Goal: Transaction & Acquisition: Purchase product/service

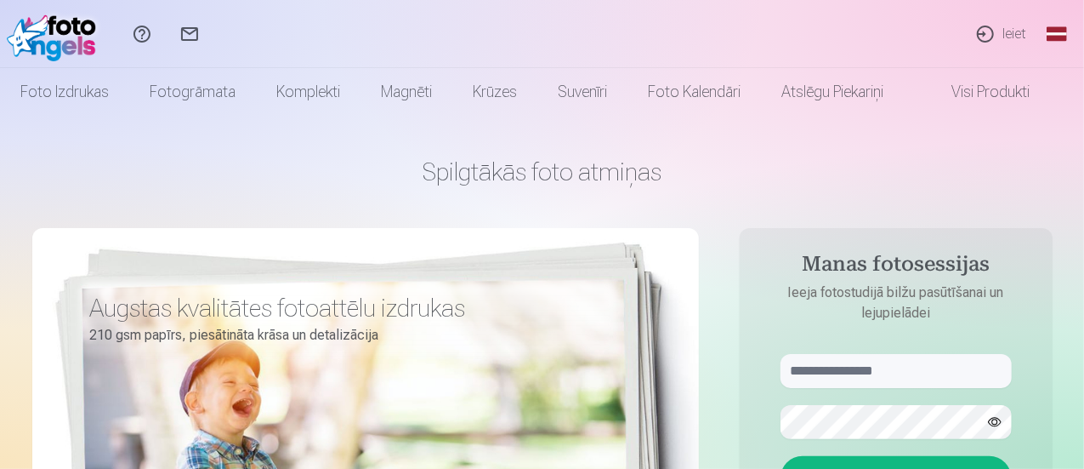
click at [1016, 33] on link "Ieiet" at bounding box center [1001, 34] width 78 height 68
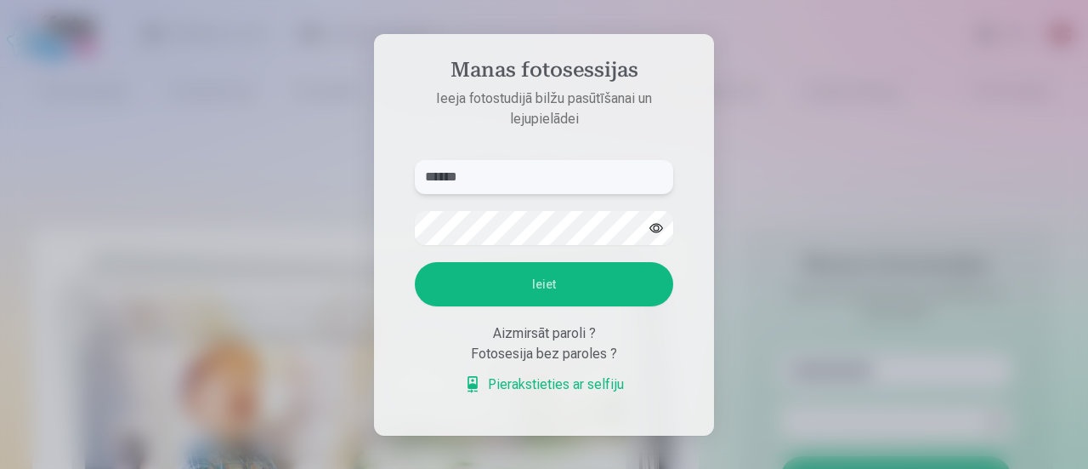
type input "******"
click at [589, 291] on button "Ieiet" at bounding box center [544, 284] width 258 height 44
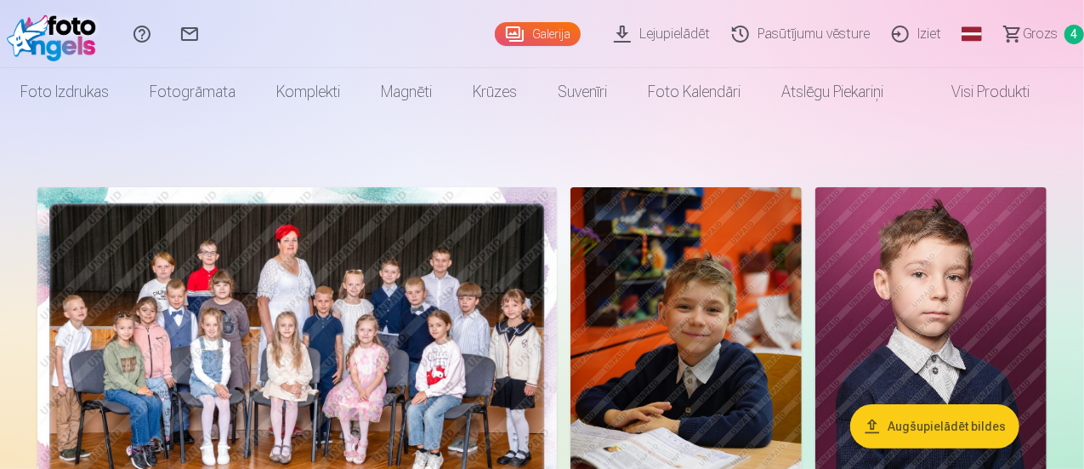
click at [1023, 34] on span "Grozs" at bounding box center [1040, 34] width 35 height 20
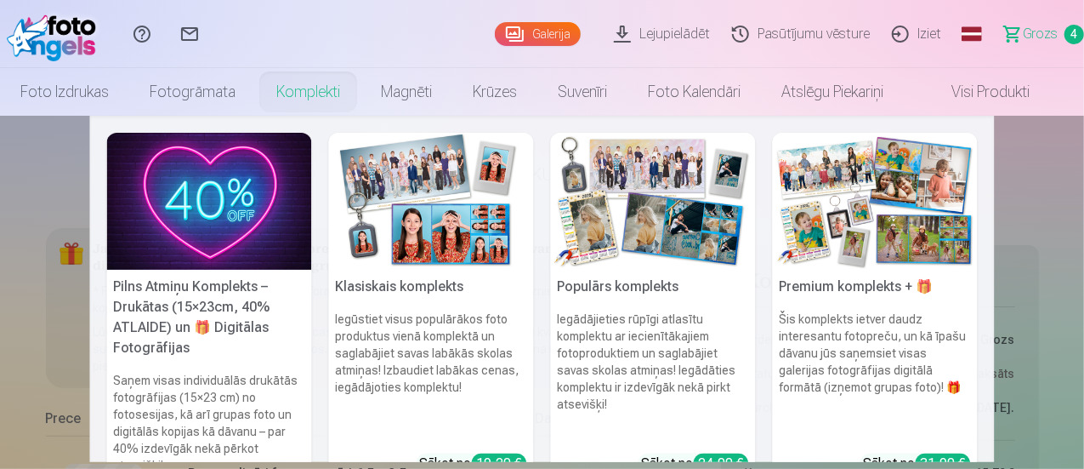
click at [321, 95] on link "Komplekti" at bounding box center [308, 92] width 105 height 48
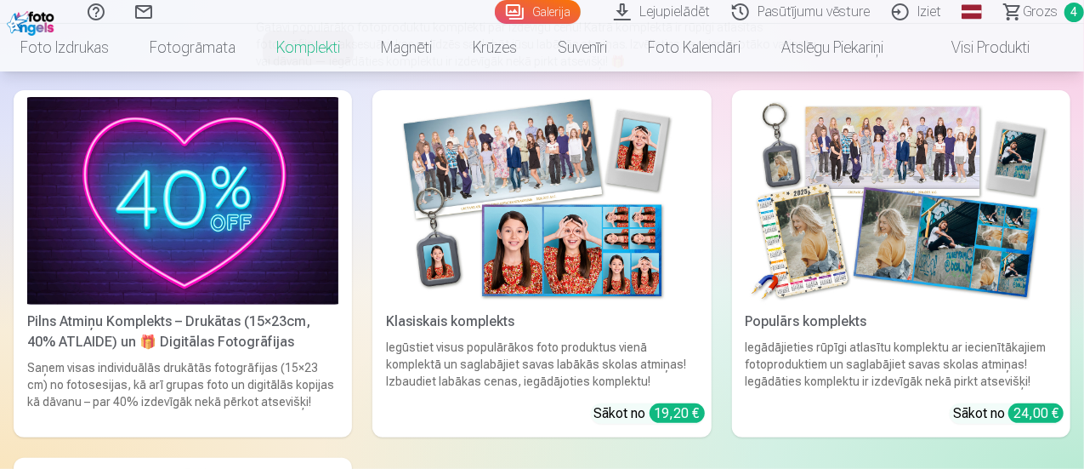
scroll to position [170, 0]
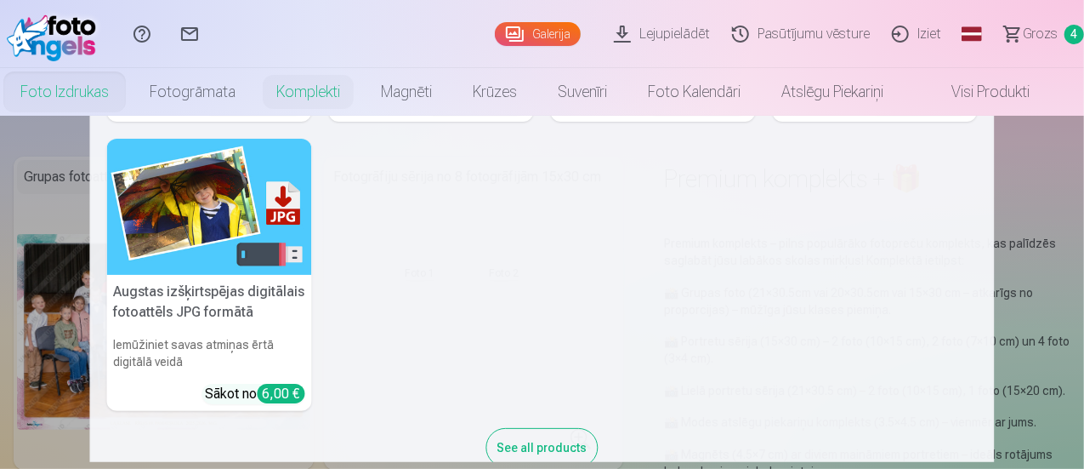
scroll to position [322, 0]
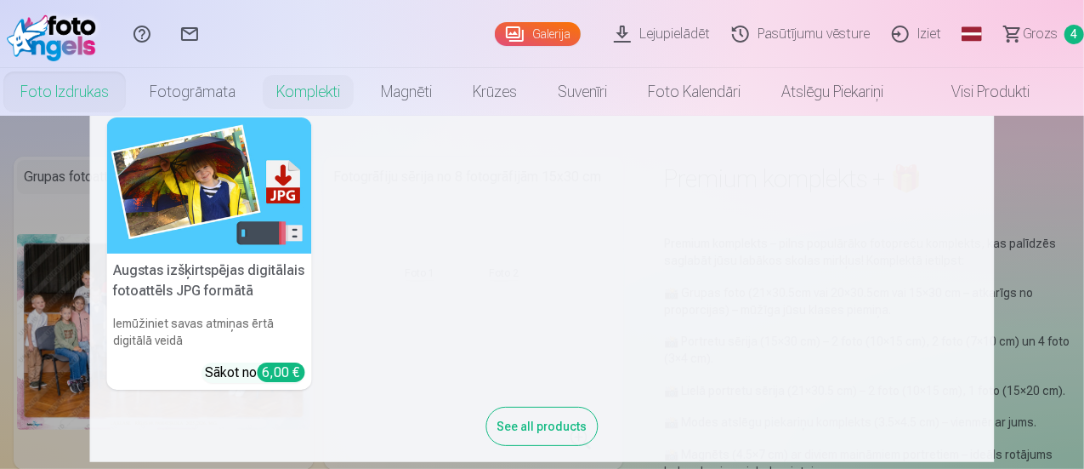
click at [252, 196] on img at bounding box center [209, 185] width 205 height 137
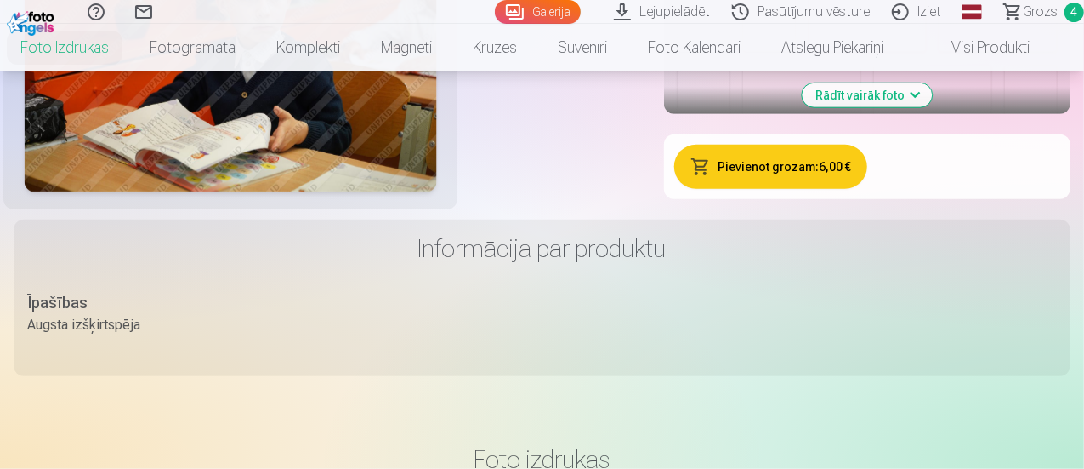
scroll to position [680, 0]
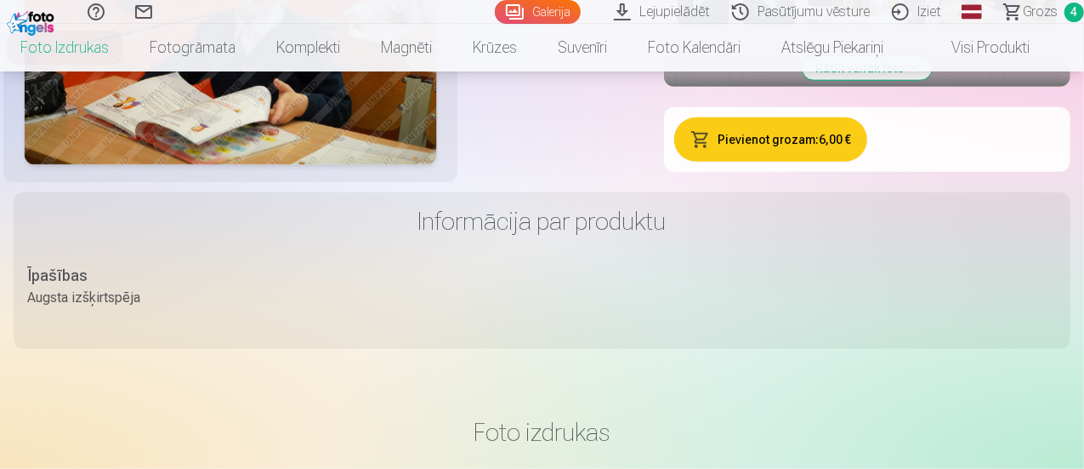
click at [867, 162] on button "Pievienot grozam : 6,00 €" at bounding box center [770, 139] width 193 height 44
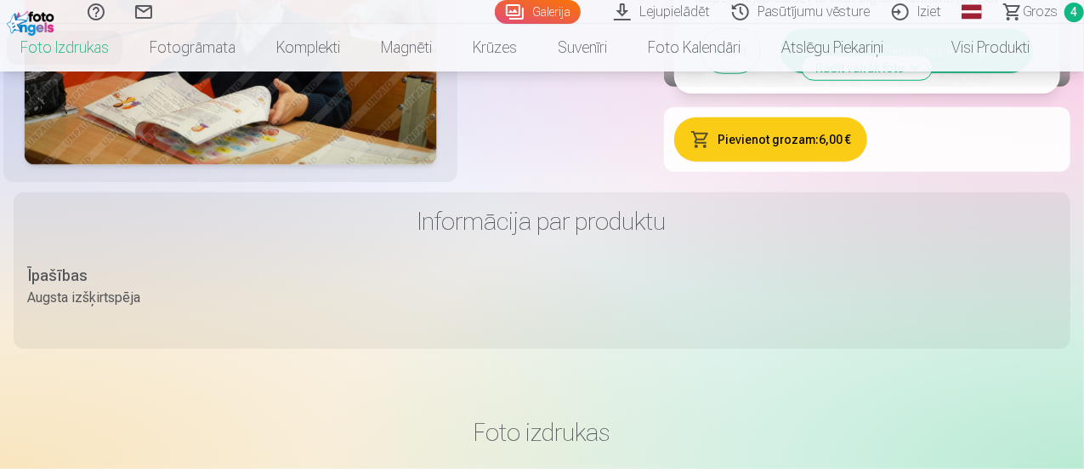
click at [1022, 162] on div "Pievienot grozam : 6,00 € Digitālās fotogrāfijas (JPEG) Uzmanību! Jūs izvēlējāt…" at bounding box center [867, 139] width 386 height 44
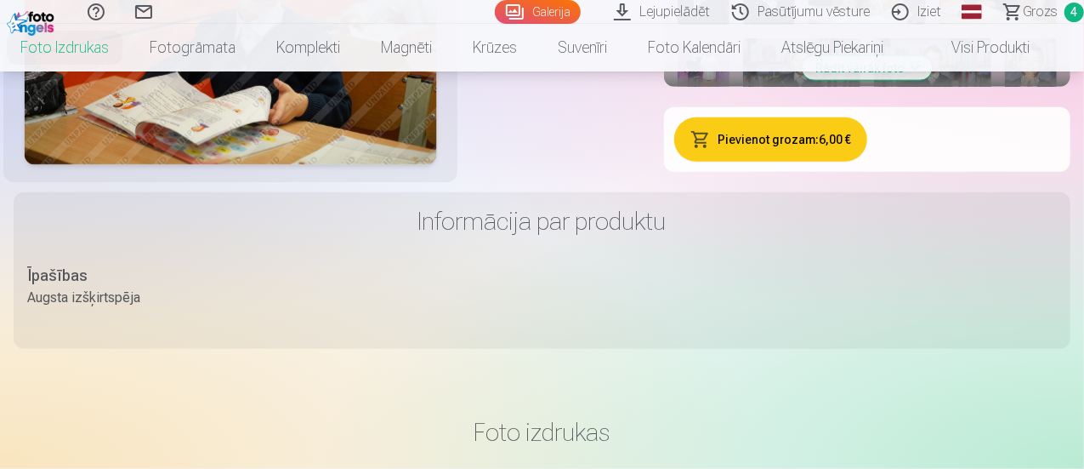
scroll to position [765, 0]
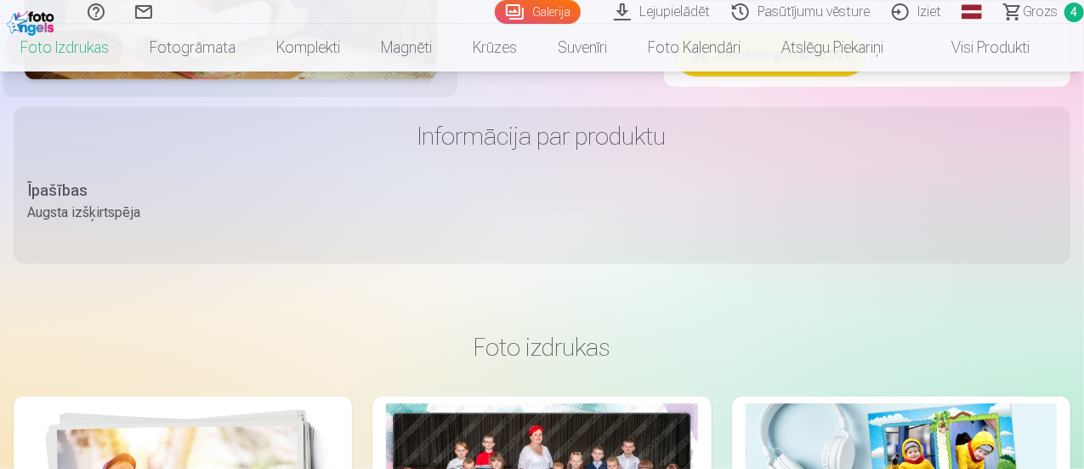
click at [867, 77] on button "Pievienot grozam : 6,00 €" at bounding box center [770, 54] width 193 height 44
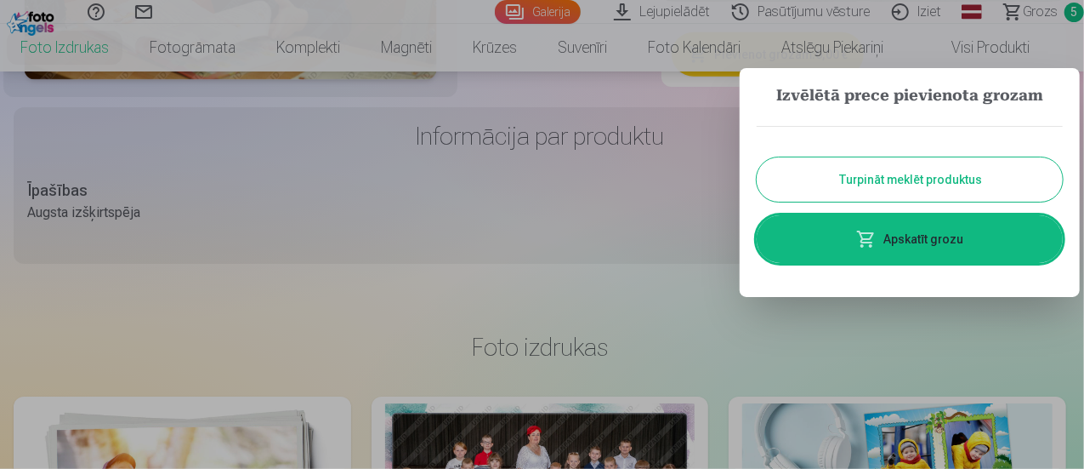
scroll to position [748, 0]
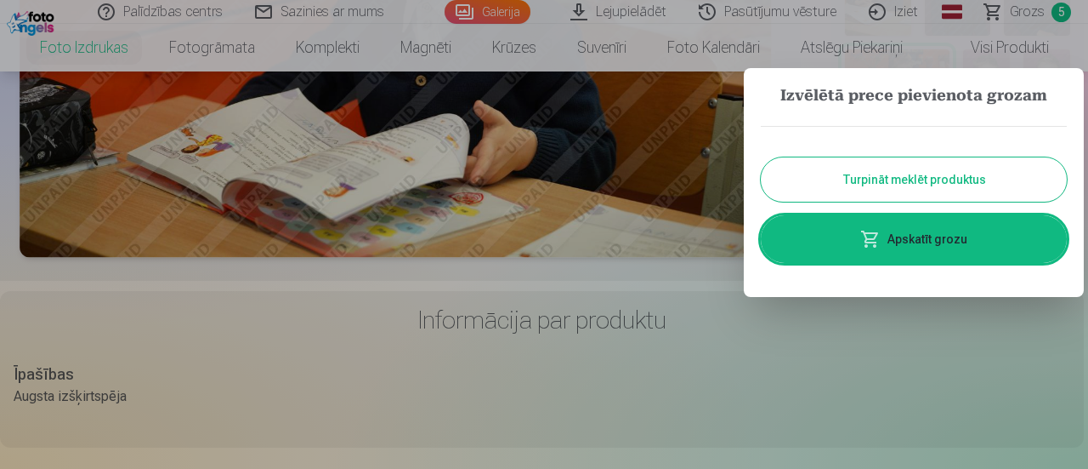
click at [919, 188] on button "Turpināt meklēt produktus" at bounding box center [914, 179] width 306 height 44
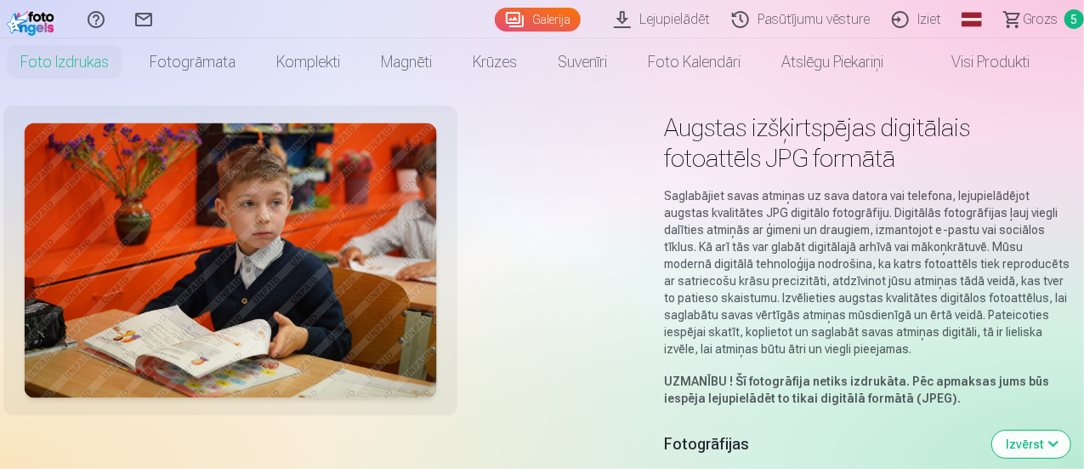
scroll to position [0, 0]
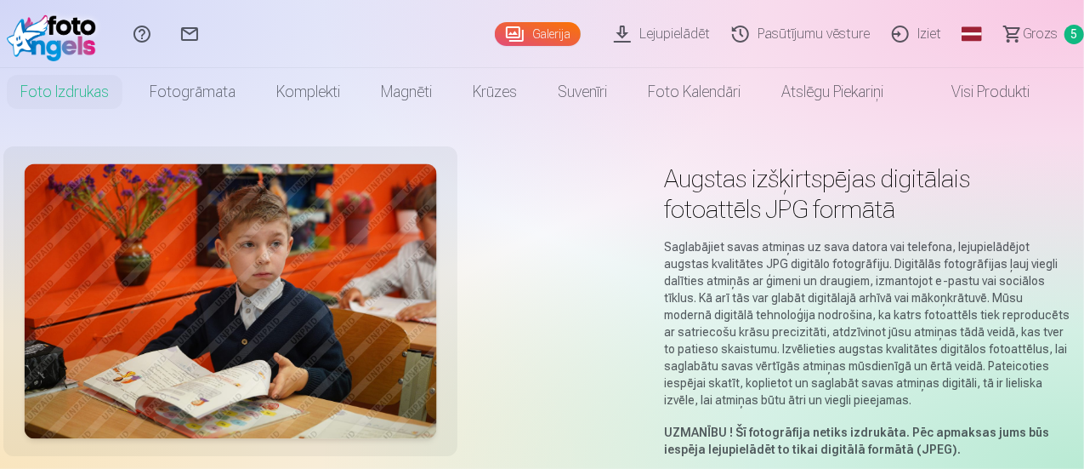
click at [1023, 36] on span "Grozs" at bounding box center [1040, 34] width 35 height 20
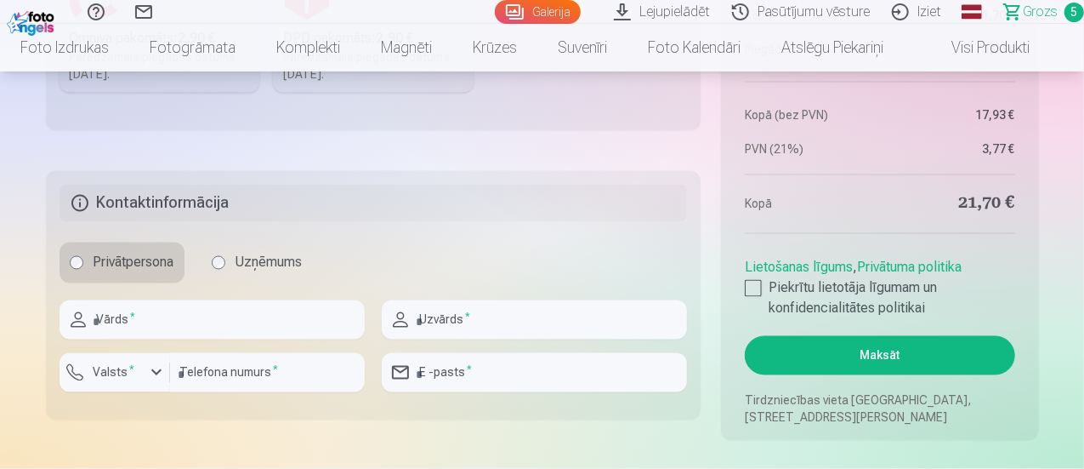
scroll to position [1531, 0]
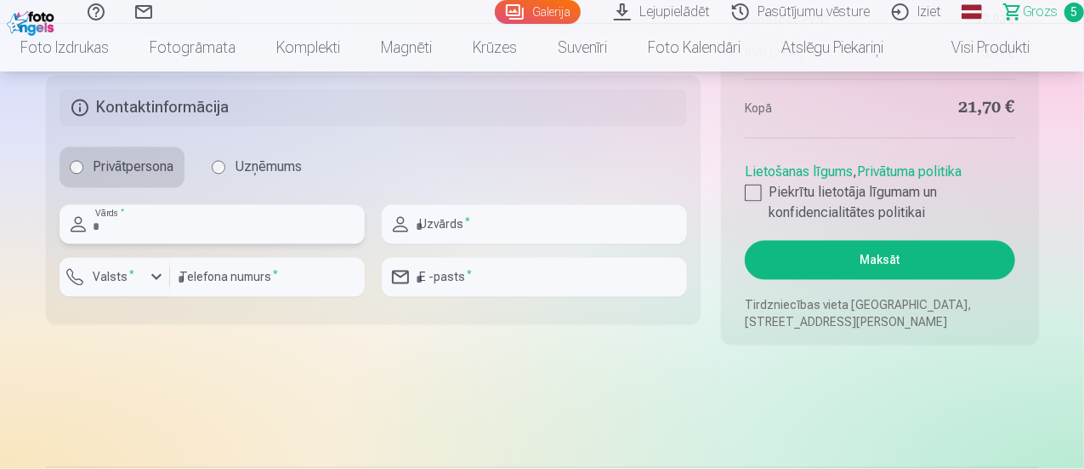
click at [213, 224] on input "text" at bounding box center [212, 224] width 305 height 39
type input "*****"
click at [481, 230] on input "text" at bounding box center [534, 224] width 305 height 39
type input "*****"
click at [276, 276] on input "number" at bounding box center [267, 277] width 195 height 39
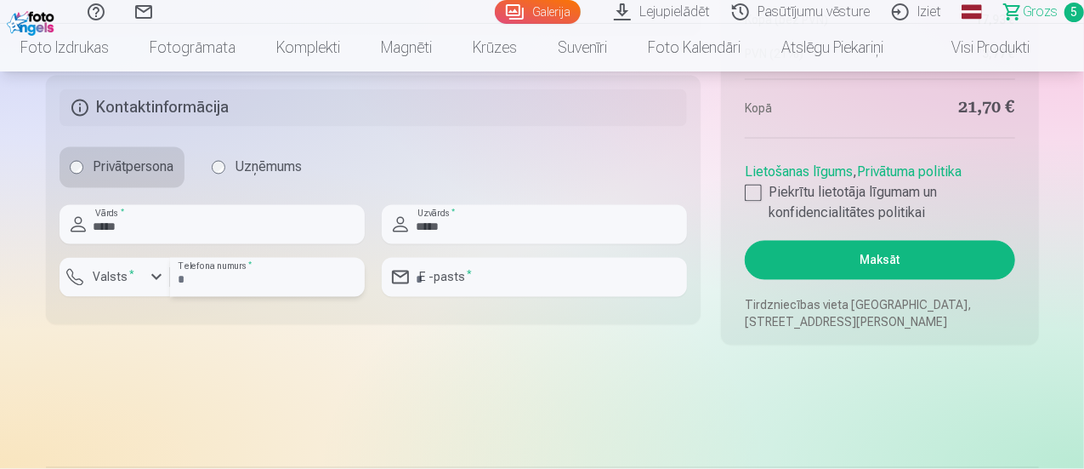
type input "********"
click at [471, 270] on input "email" at bounding box center [534, 277] width 305 height 39
type input "**********"
click at [762, 190] on div at bounding box center [753, 193] width 17 height 17
click at [872, 262] on button "Maksāt" at bounding box center [880, 260] width 270 height 39
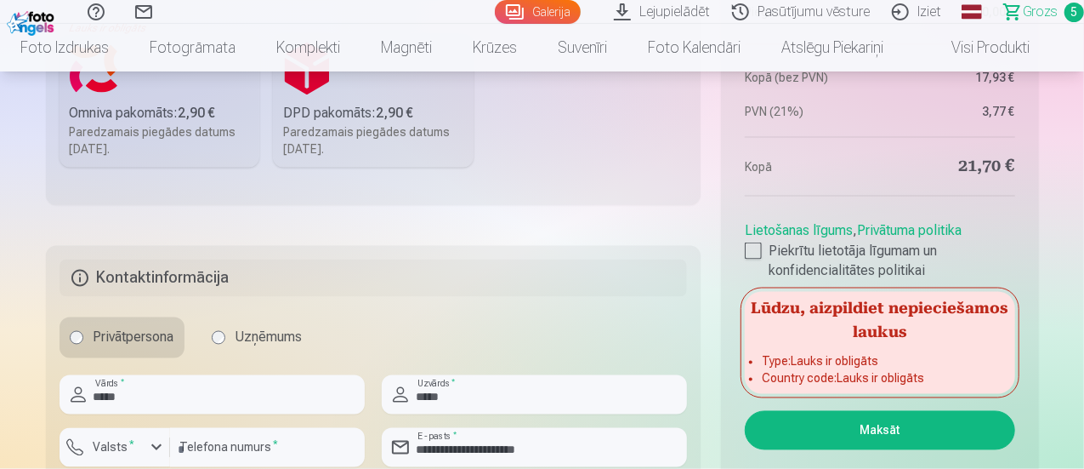
scroll to position [1275, 0]
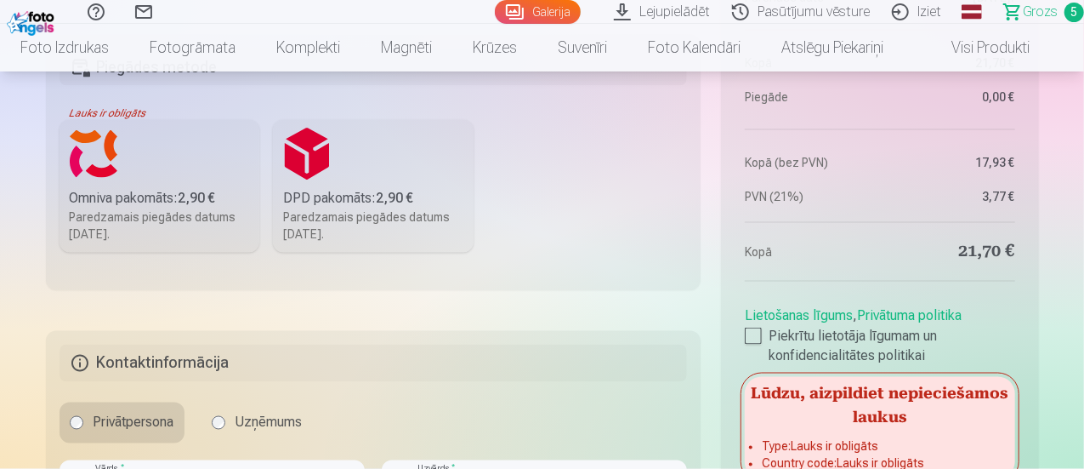
click at [159, 173] on label "Omniva pakomāts : 2,90 € Paredzamais piegādes datums [DATE]." at bounding box center [160, 186] width 201 height 133
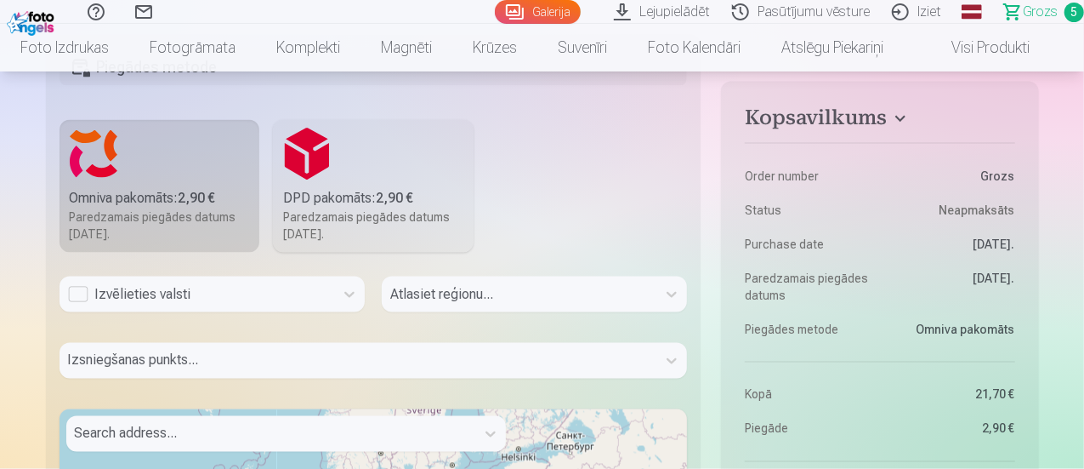
click at [156, 292] on div "Izvēlieties valsti" at bounding box center [197, 294] width 258 height 20
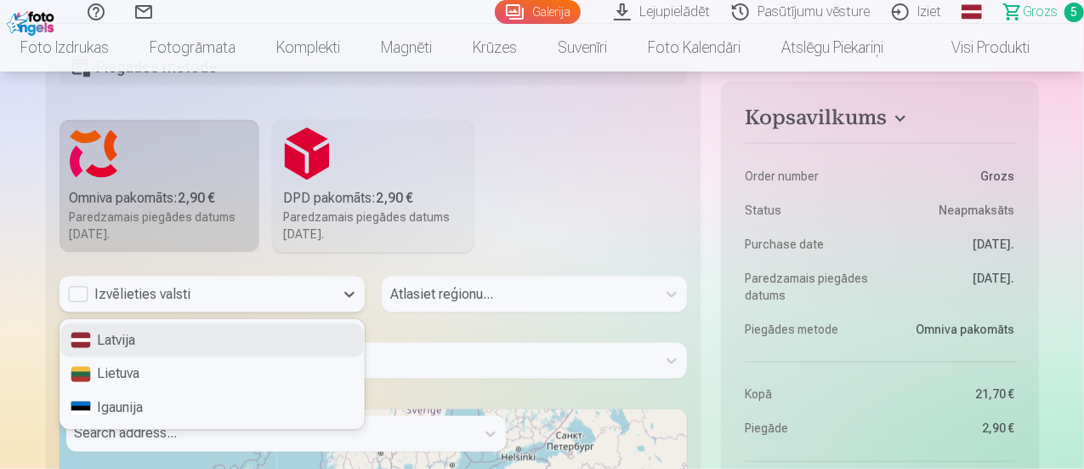
click at [158, 343] on div "Latvija" at bounding box center [212, 340] width 304 height 34
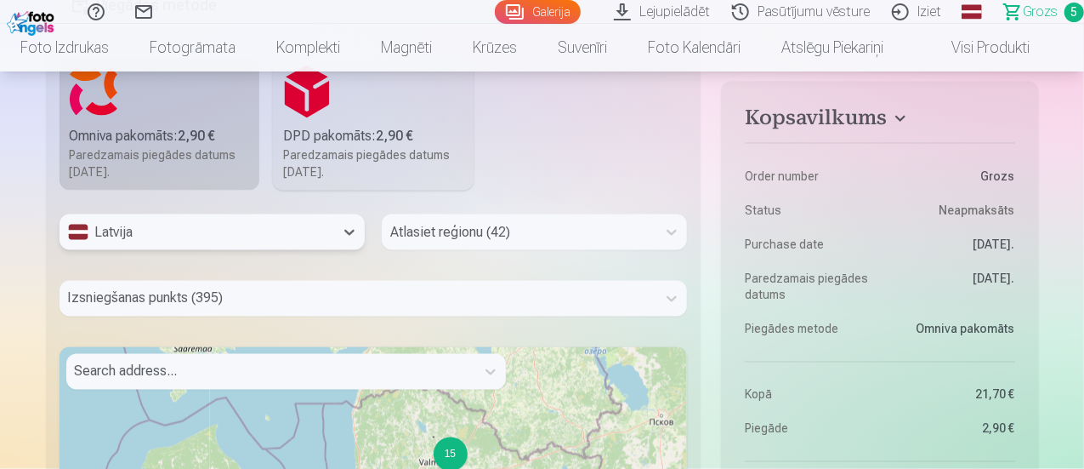
scroll to position [1361, 0]
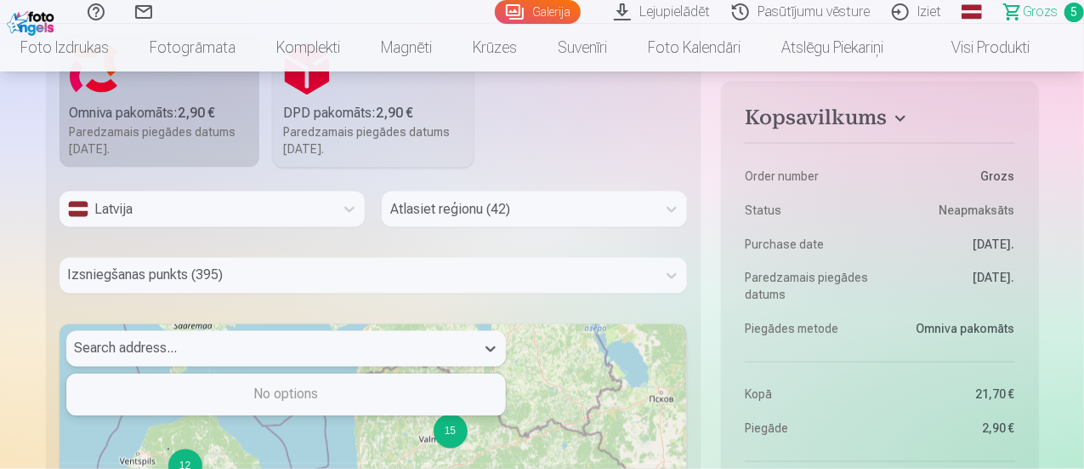
click at [219, 343] on div at bounding box center [271, 349] width 392 height 24
type input "**********"
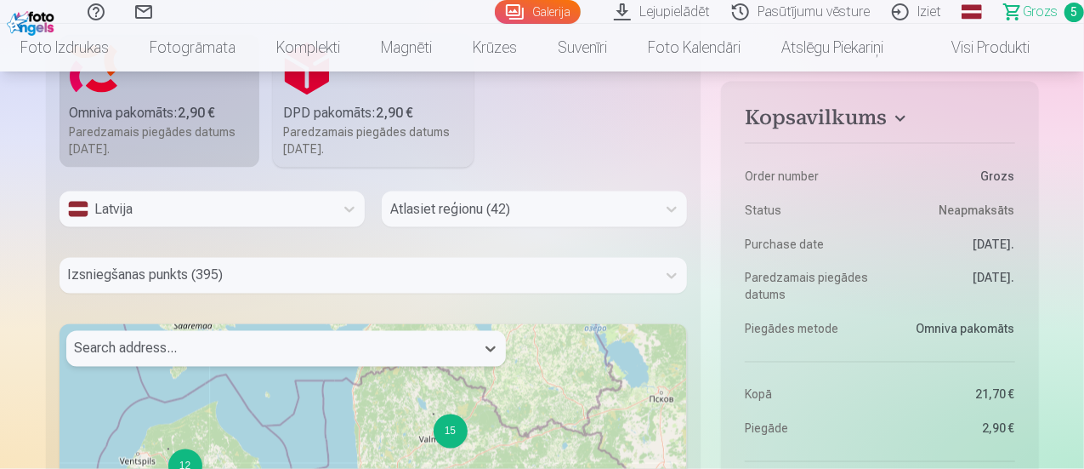
drag, startPoint x: 165, startPoint y: 354, endPoint x: 20, endPoint y: 287, distance: 159.8
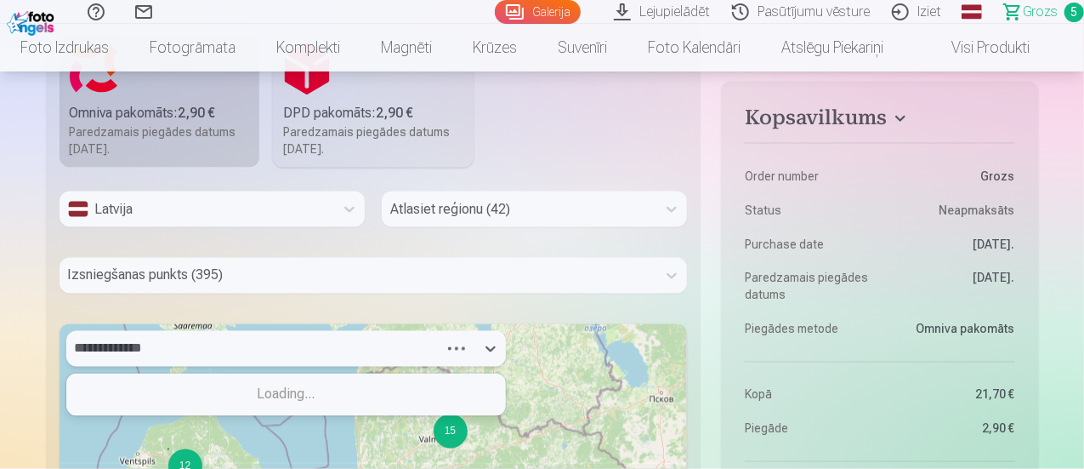
type input "**********"
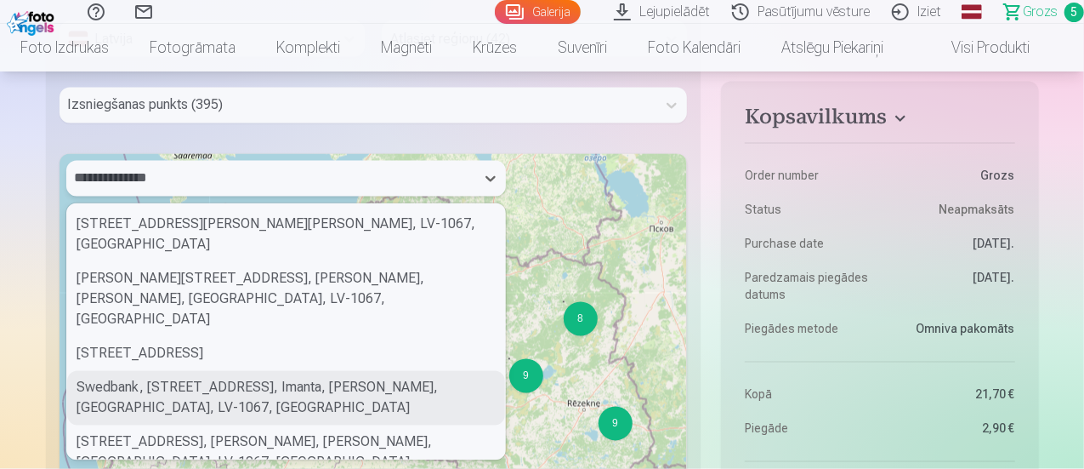
scroll to position [78, 0]
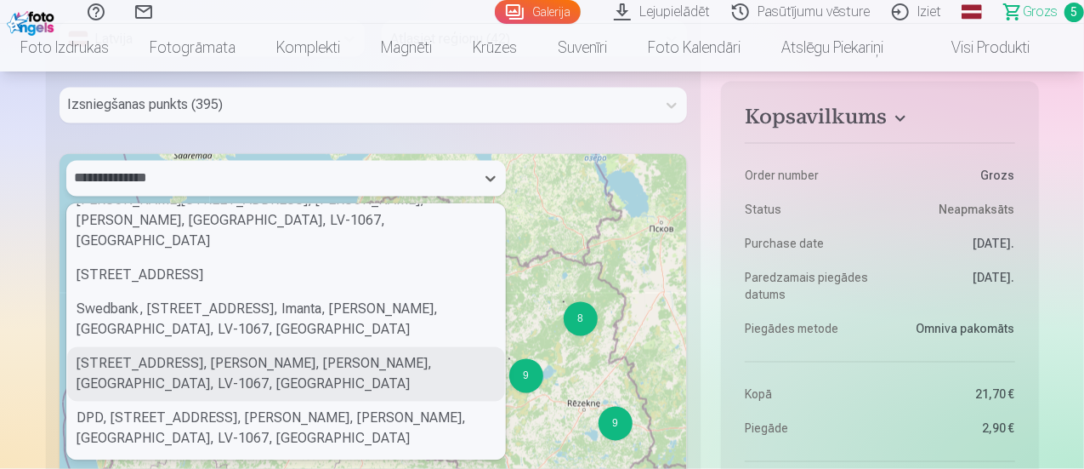
click at [357, 366] on div "[STREET_ADDRESS], [PERSON_NAME], [PERSON_NAME], [GEOGRAPHIC_DATA], LV-1067, [GE…" at bounding box center [286, 374] width 438 height 54
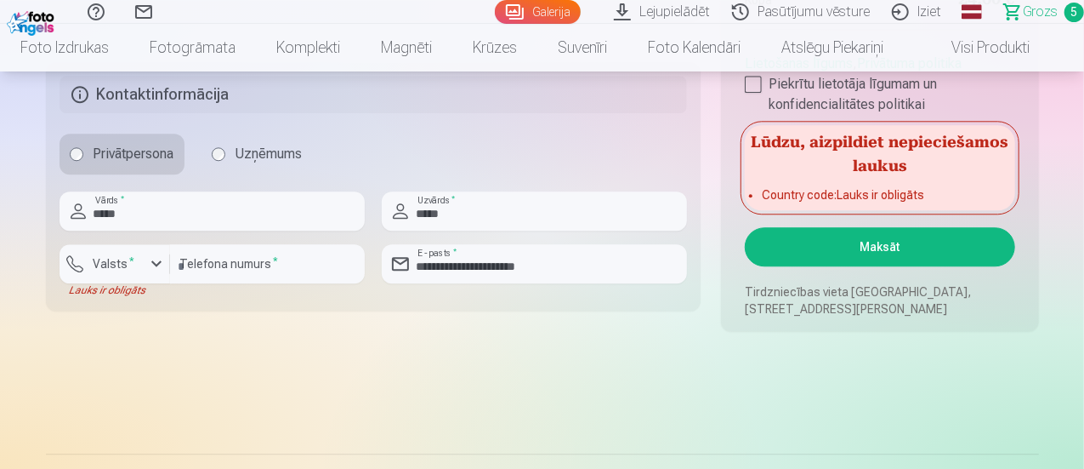
scroll to position [2126, 0]
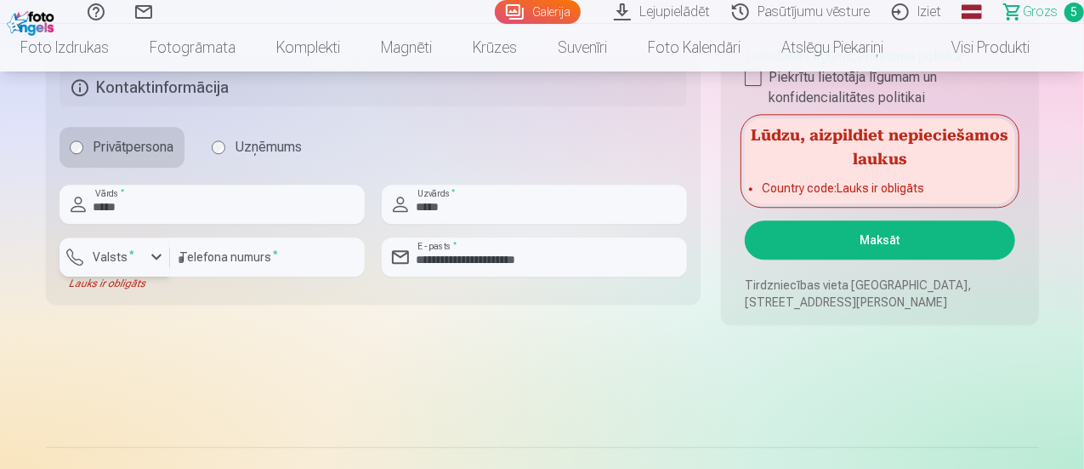
click at [152, 254] on div "button" at bounding box center [156, 257] width 20 height 20
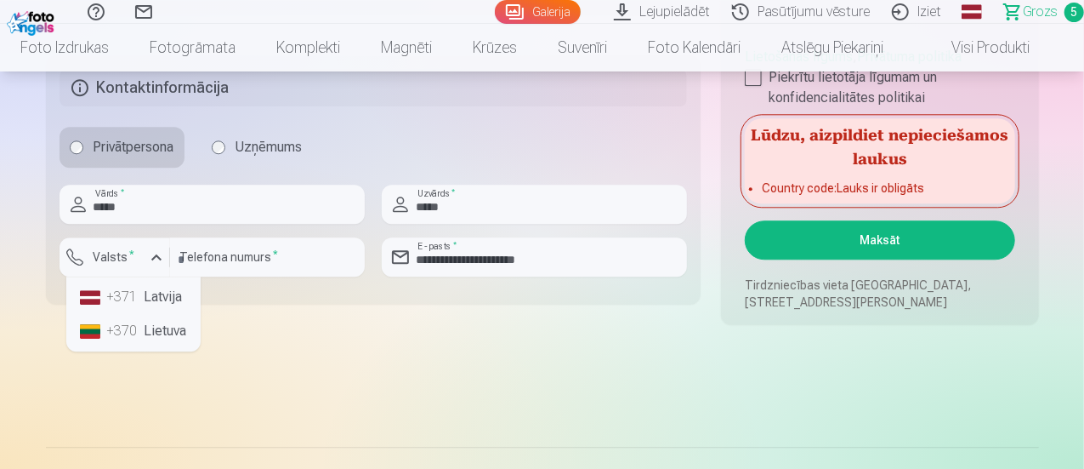
click at [151, 298] on li "+371 Latvija" at bounding box center [133, 297] width 121 height 34
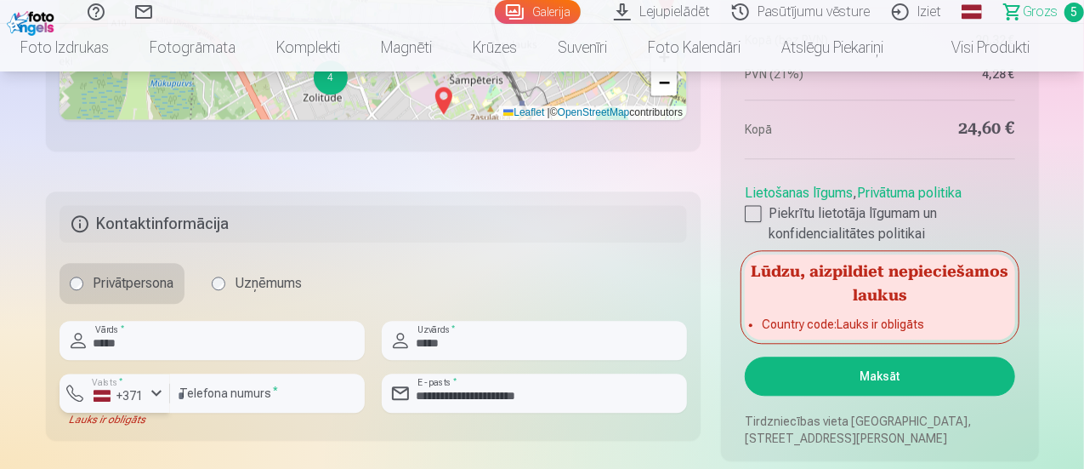
scroll to position [1956, 0]
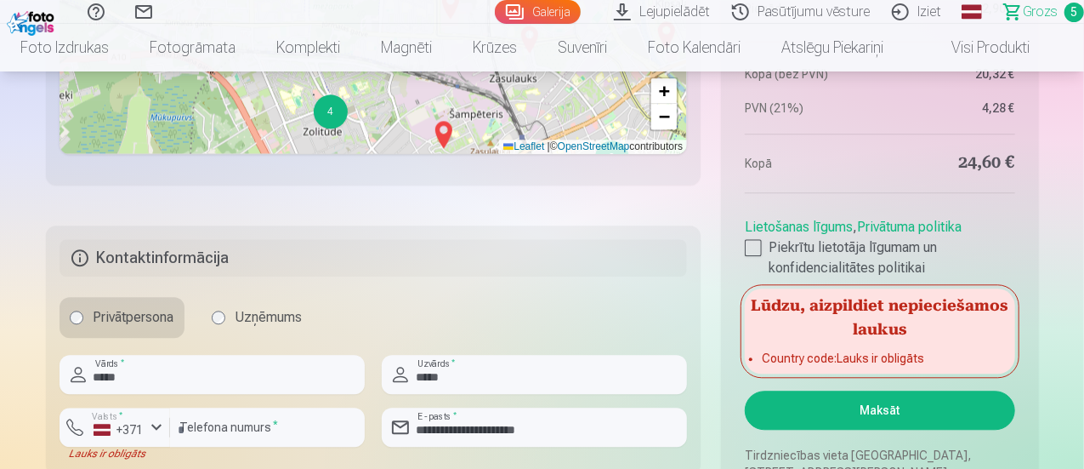
click at [874, 402] on button "Maksāt" at bounding box center [880, 409] width 270 height 39
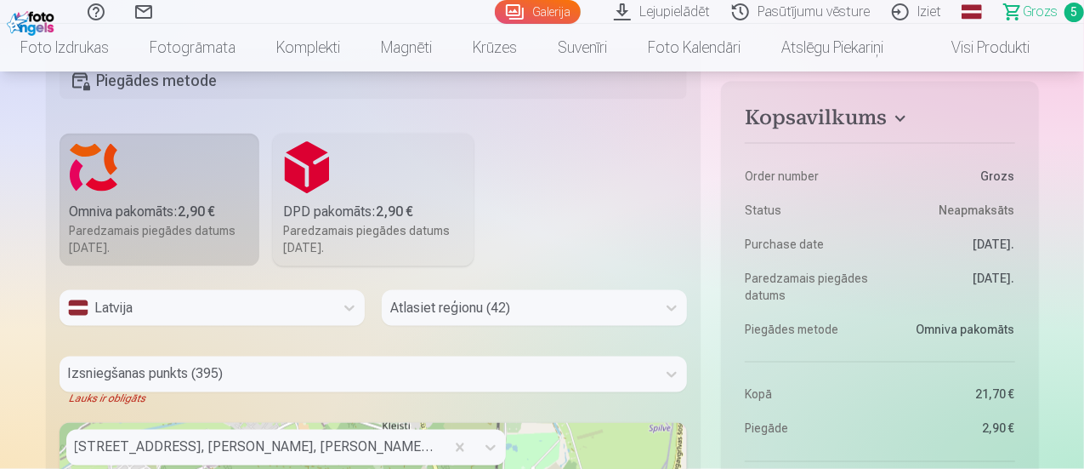
scroll to position [1361, 0]
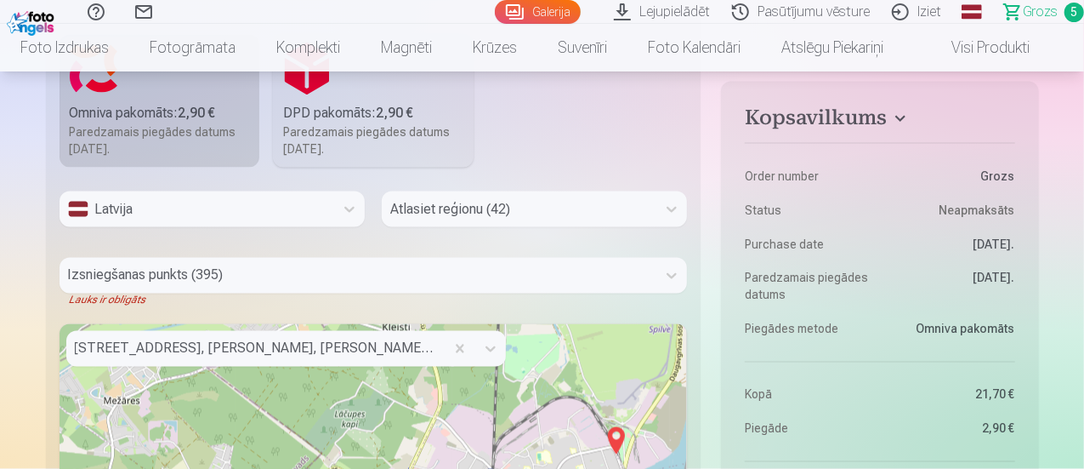
click at [154, 278] on div "Izsniegšanas punkts (395)" at bounding box center [374, 276] width 628 height 36
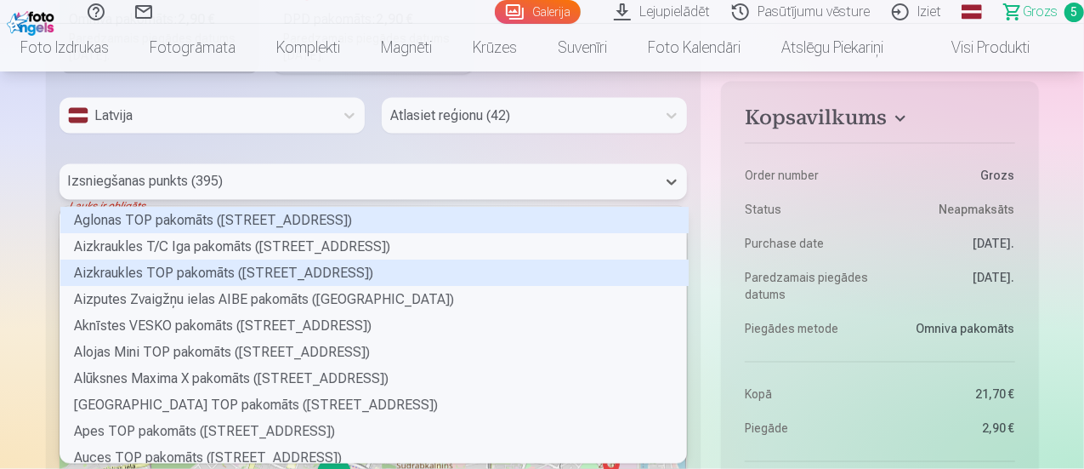
scroll to position [251, 622]
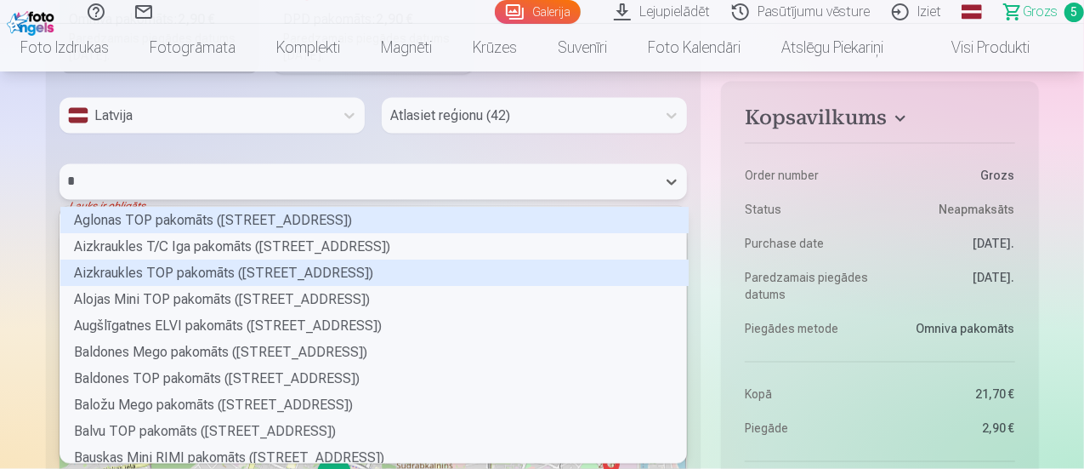
type input "**"
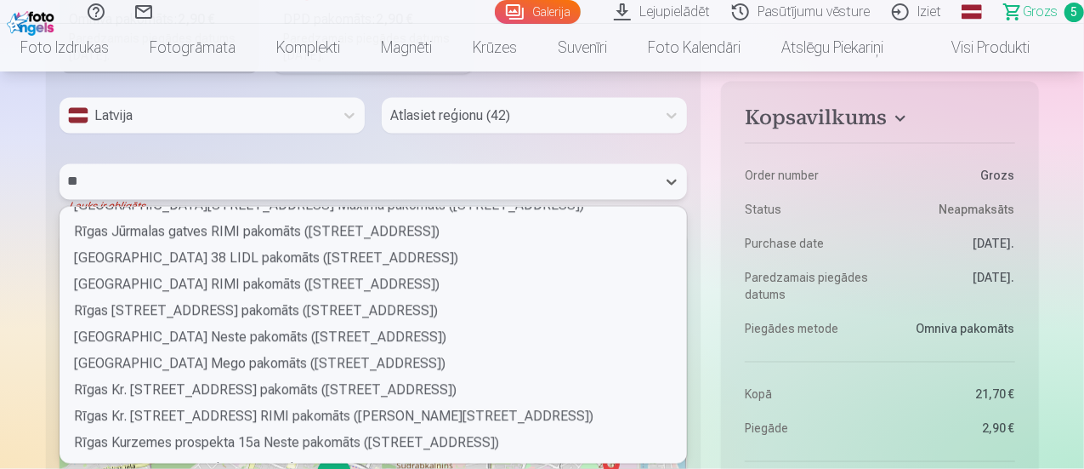
scroll to position [2466, 0]
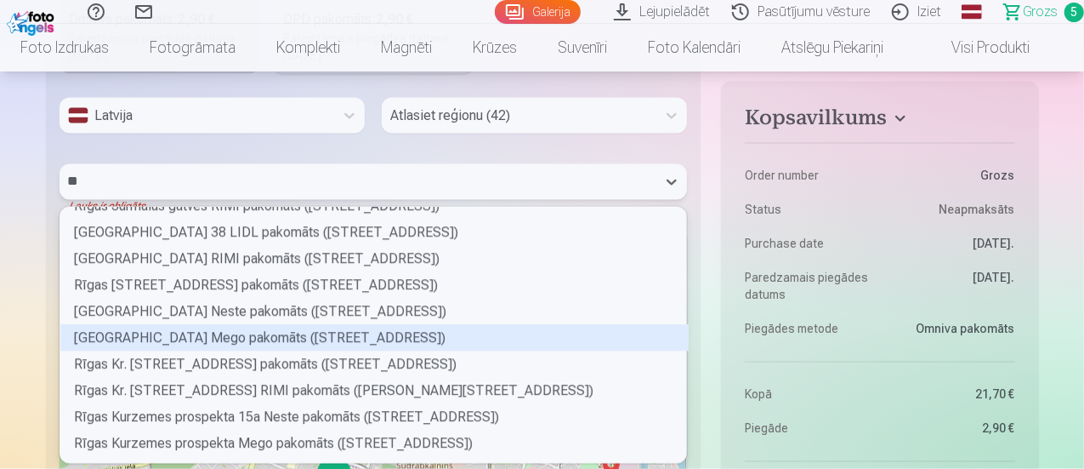
click at [243, 330] on div "[GEOGRAPHIC_DATA] Mego pakomāts ([STREET_ADDRESS])" at bounding box center [374, 338] width 628 height 26
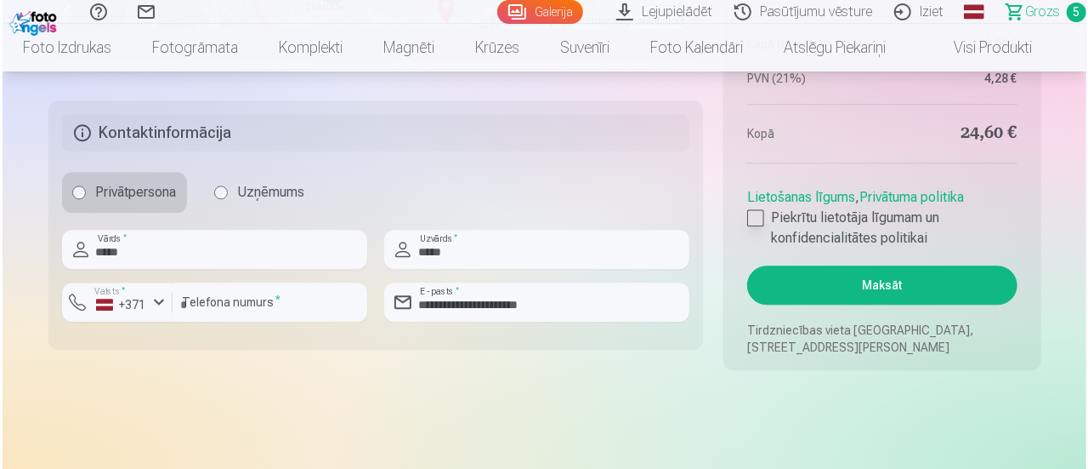
scroll to position [2049, 0]
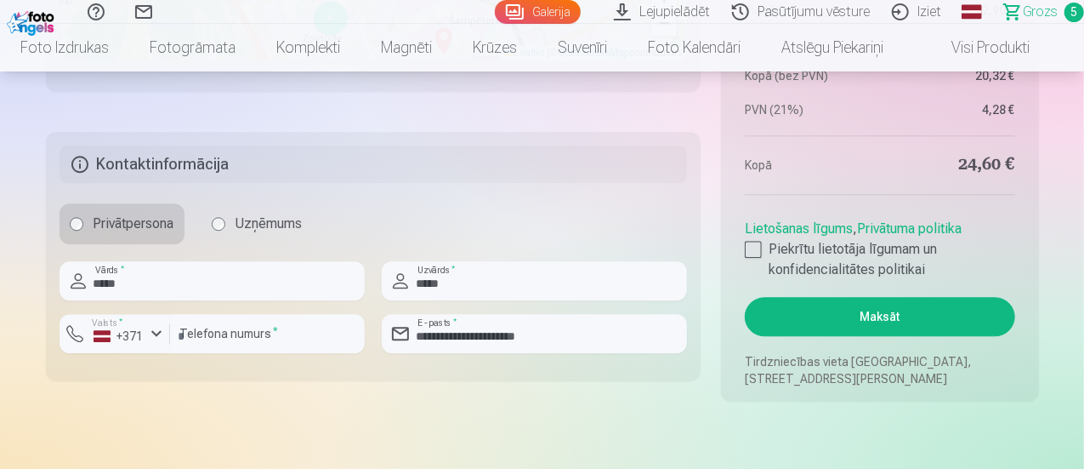
click at [911, 316] on button "Maksāt" at bounding box center [880, 316] width 270 height 39
